Goal: Register for event/course

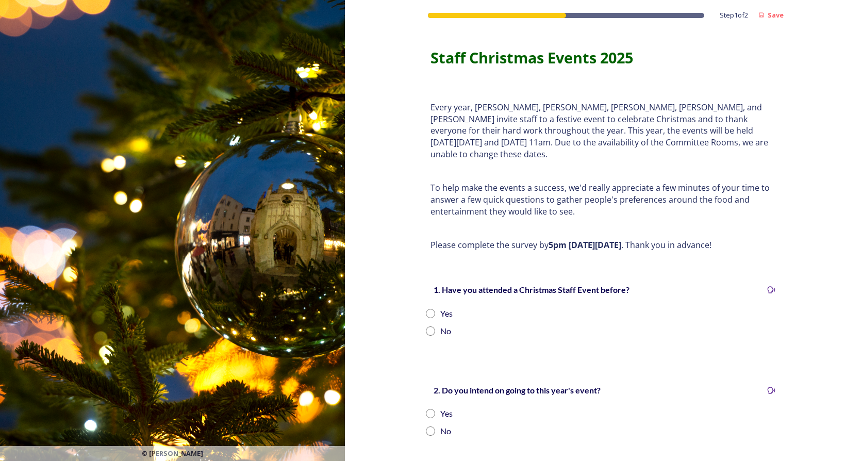
click at [426, 309] on input "radio" at bounding box center [430, 313] width 9 height 9
radio input "true"
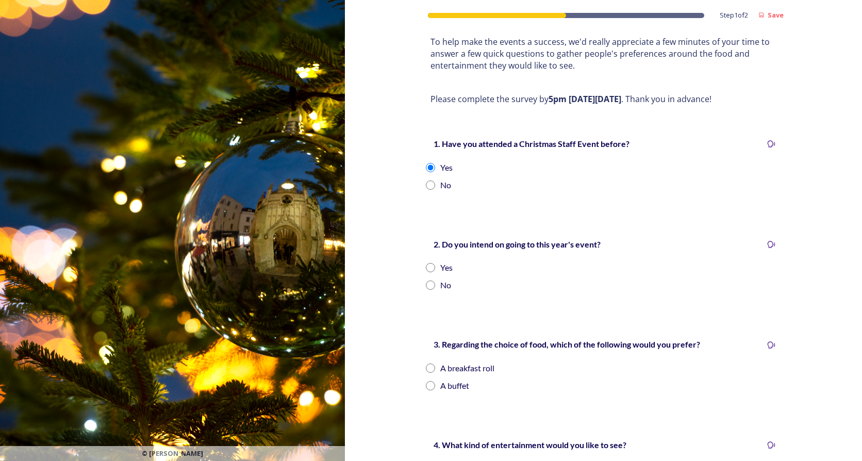
scroll to position [155, 0]
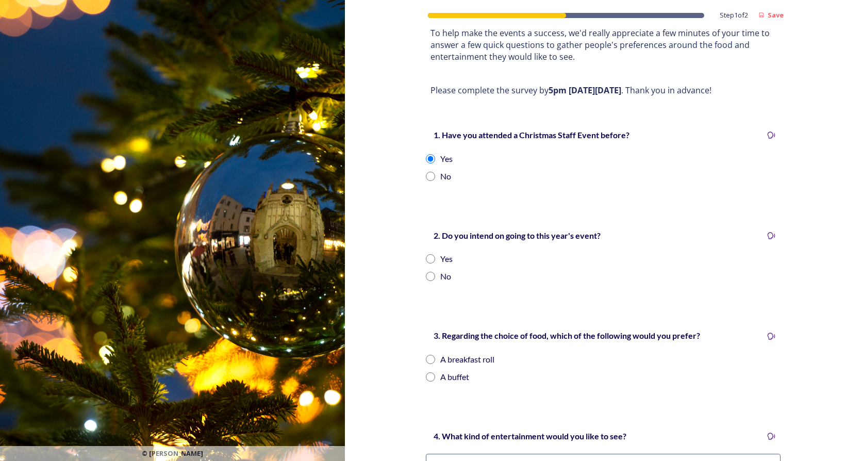
click at [427, 254] on input "radio" at bounding box center [430, 258] width 9 height 9
radio input "true"
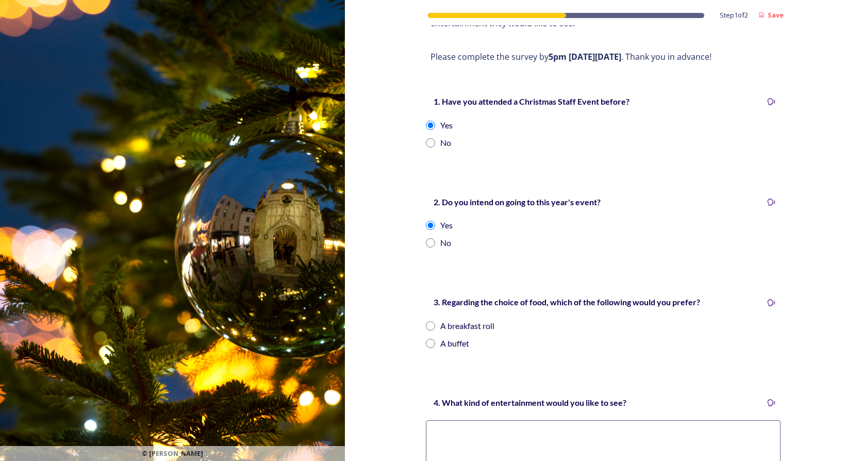
scroll to position [206, 0]
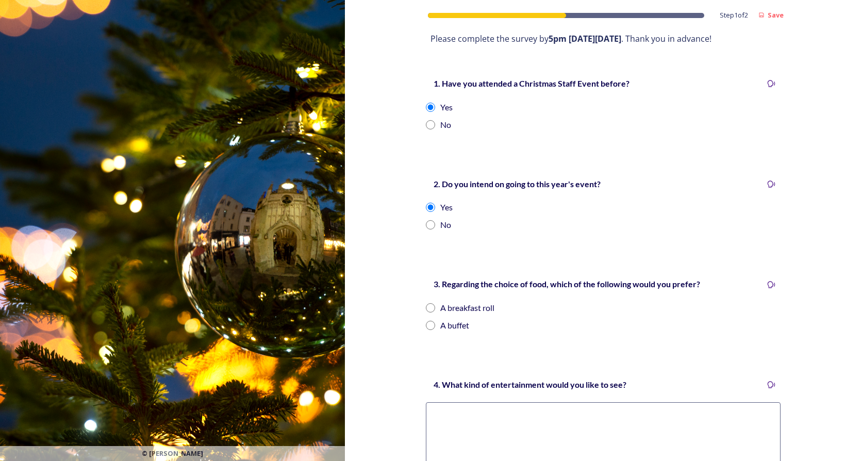
click at [428, 321] on input "radio" at bounding box center [430, 325] width 9 height 9
radio input "true"
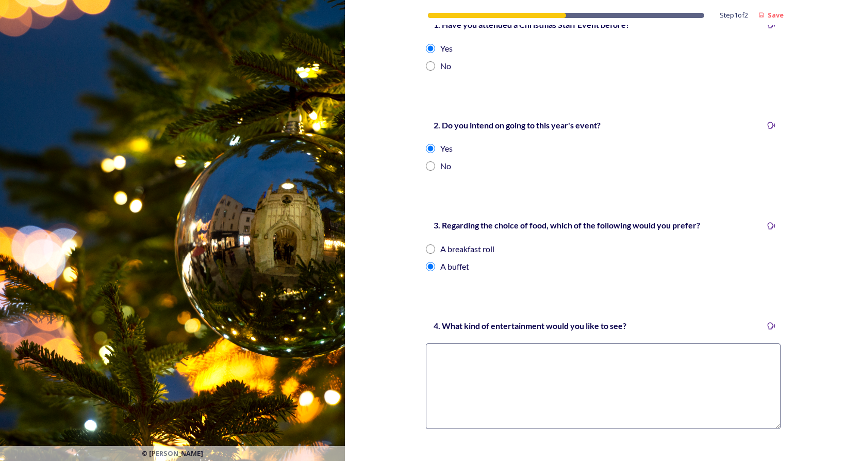
scroll to position [309, 0]
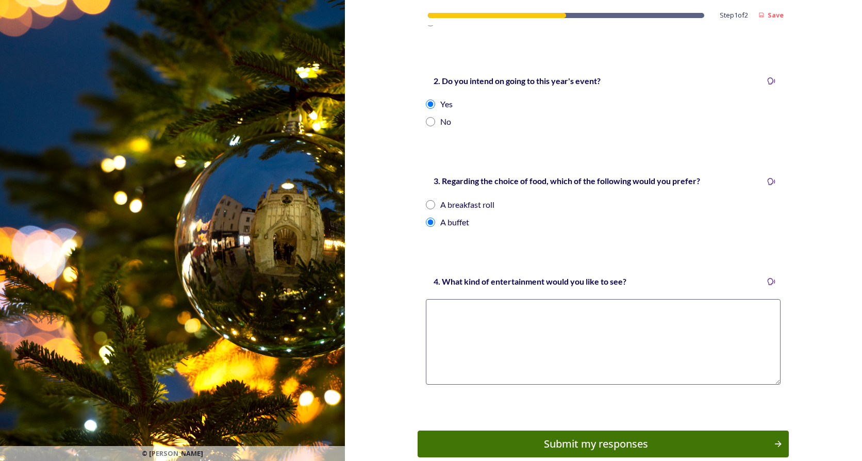
click at [474, 311] on textarea at bounding box center [603, 342] width 355 height 86
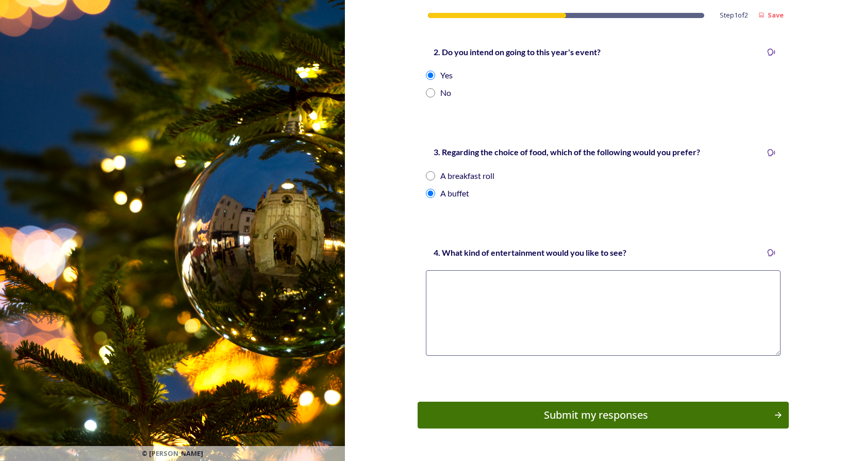
scroll to position [354, 0]
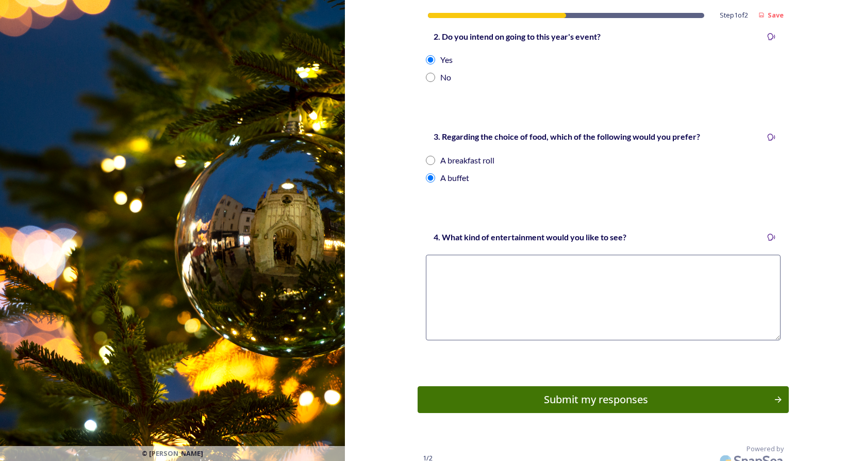
click at [474, 311] on textarea at bounding box center [603, 298] width 355 height 86
type textarea "i"
type textarea "P"
type textarea "n"
